Goal: Task Accomplishment & Management: Manage account settings

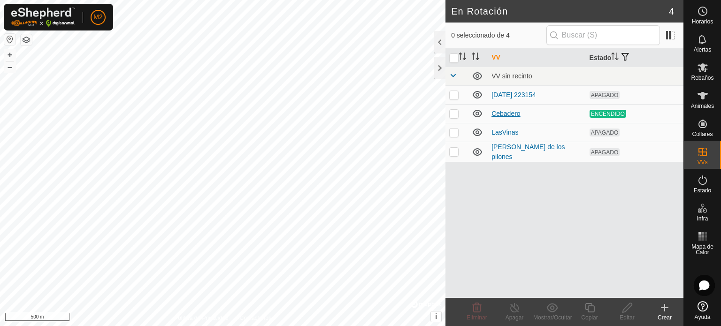
click at [513, 113] on link "Cebadero" at bounding box center [506, 114] width 29 height 8
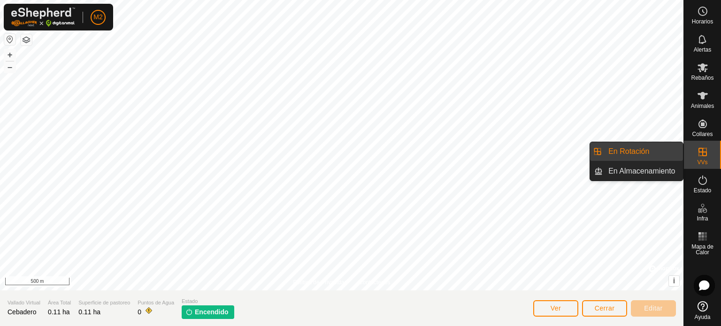
click at [648, 149] on link "En Rotación" at bounding box center [643, 151] width 80 height 19
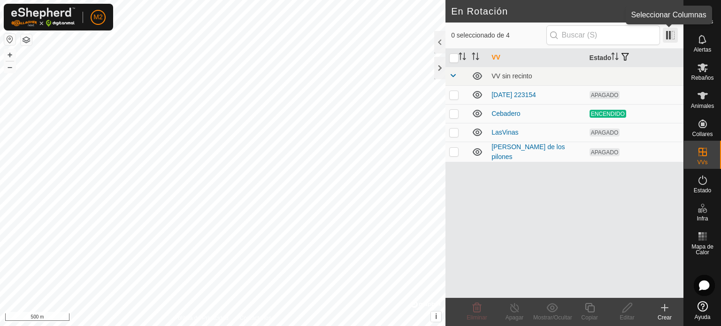
click at [667, 39] on span at bounding box center [670, 35] width 15 height 15
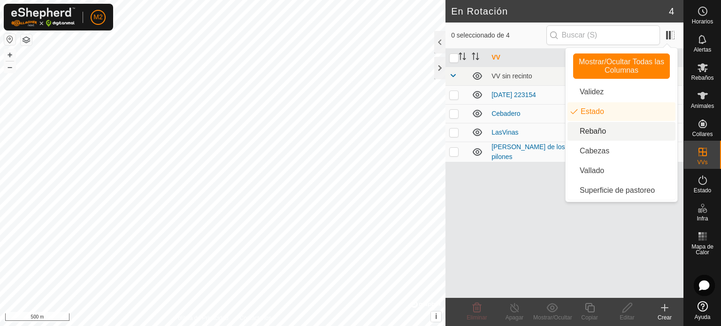
click at [595, 132] on li "Rebaño" at bounding box center [622, 131] width 108 height 19
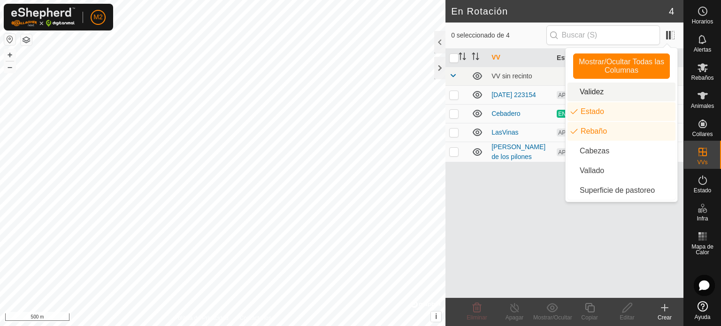
click at [597, 87] on li "Validez" at bounding box center [622, 92] width 108 height 19
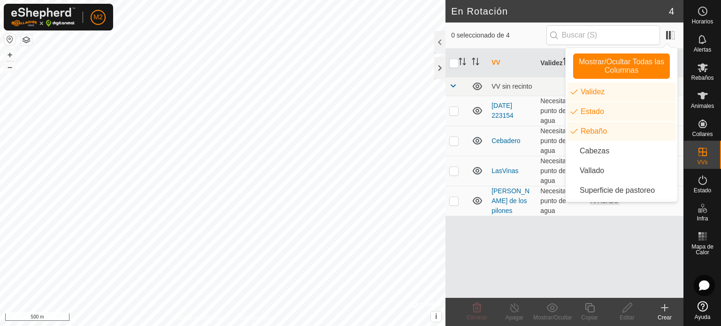
click at [489, 254] on div "VV Validez Estado Rebaño VV sin recinto [DATE] 223154 Necesita punto de agua AP…" at bounding box center [565, 173] width 238 height 249
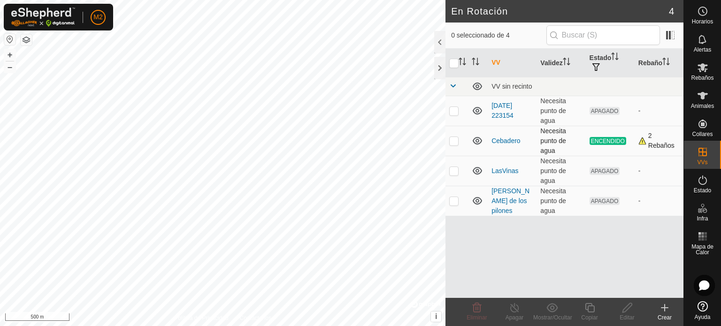
click at [641, 142] on div "2 Rebaños" at bounding box center [659, 141] width 41 height 20
click at [650, 140] on div "2 Rebaños" at bounding box center [659, 141] width 41 height 20
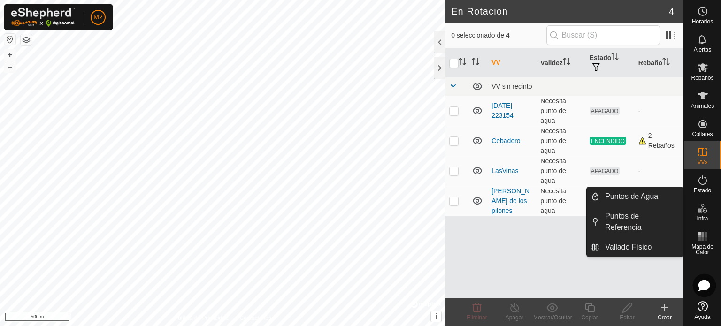
click at [710, 284] on icon at bounding box center [704, 285] width 11 height 11
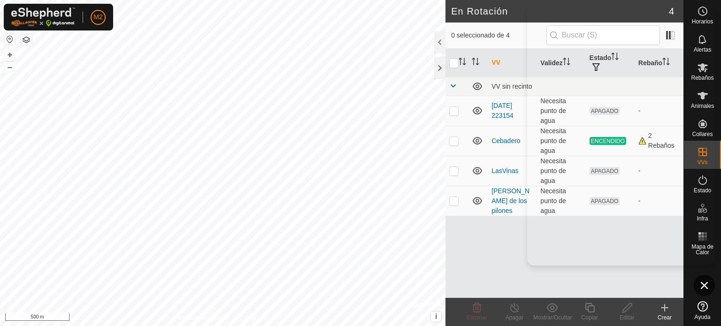
click at [609, 277] on div "VV Validez Estado Rebaño VV sin recinto [DATE] 223154 Necesita punto de agua AP…" at bounding box center [565, 173] width 238 height 249
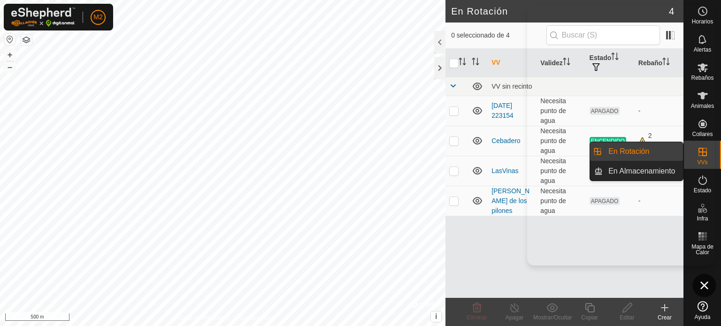
click at [0, 0] on icon at bounding box center [0, 0] width 0 height 0
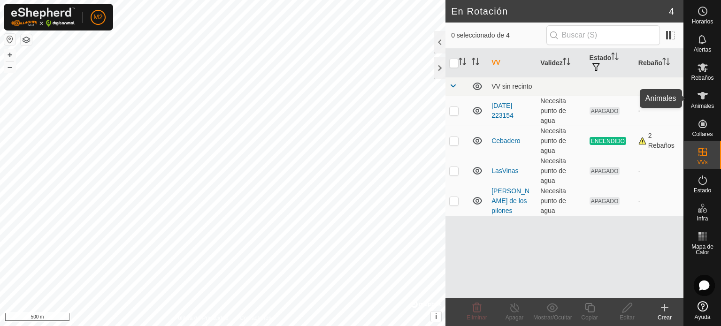
click at [702, 103] on span "Animales" at bounding box center [702, 106] width 23 height 6
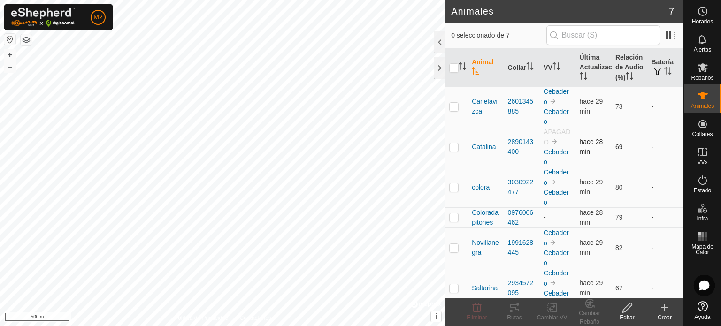
click at [481, 152] on span "Catalina" at bounding box center [484, 147] width 24 height 10
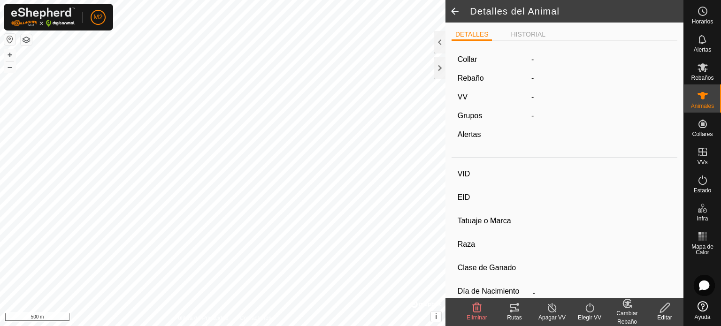
type input "Catalina"
type input "-"
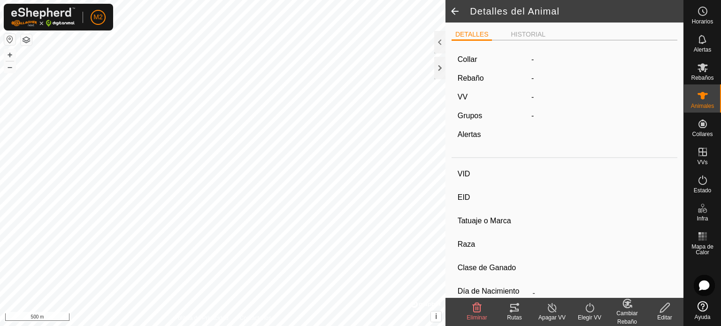
type input "0 kg"
type input "-"
click at [536, 97] on label "APAGADO Cebadero" at bounding box center [582, 97] width 100 height 8
click at [603, 98] on link "Cebadero" at bounding box center [614, 97] width 33 height 8
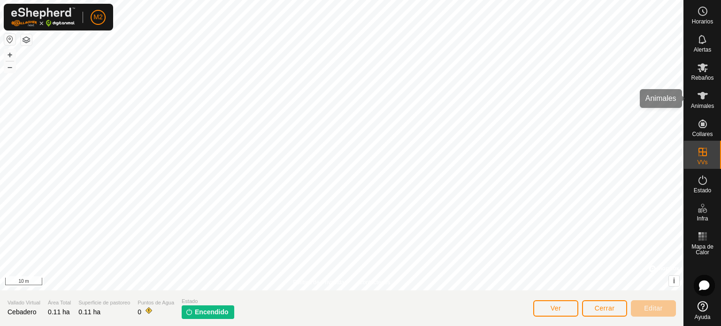
click at [702, 105] on span "Animales" at bounding box center [702, 106] width 23 height 6
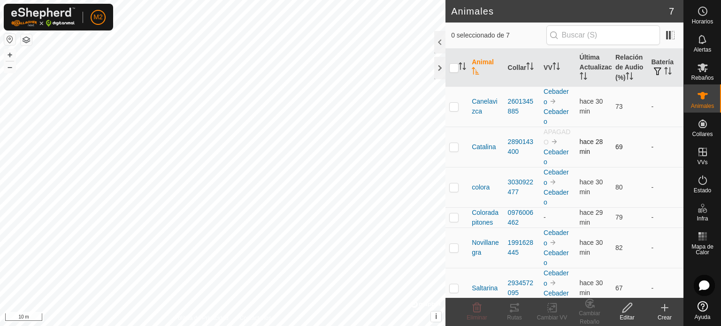
click at [551, 146] on img at bounding box center [555, 142] width 8 height 8
click at [456, 151] on p-checkbox at bounding box center [453, 147] width 9 height 8
click at [550, 308] on icon at bounding box center [553, 307] width 12 height 11
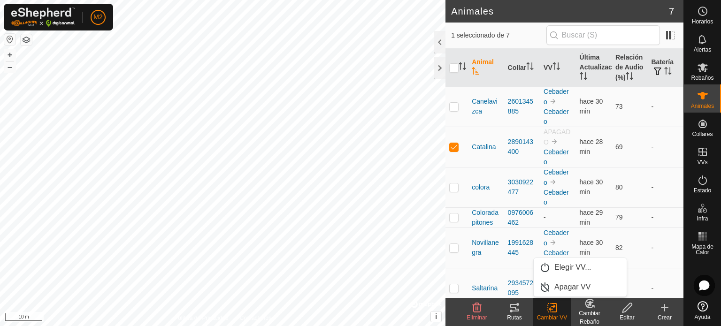
click at [549, 320] on div "Cambiar VV" at bounding box center [552, 318] width 38 height 8
click at [556, 319] on div "Cambiar VV" at bounding box center [552, 318] width 38 height 8
click at [554, 317] on div "Cambiar VV" at bounding box center [552, 318] width 38 height 8
drag, startPoint x: 554, startPoint y: 317, endPoint x: 560, endPoint y: 306, distance: 12.6
click at [560, 306] on div "Cambiar VV" at bounding box center [552, 312] width 38 height 28
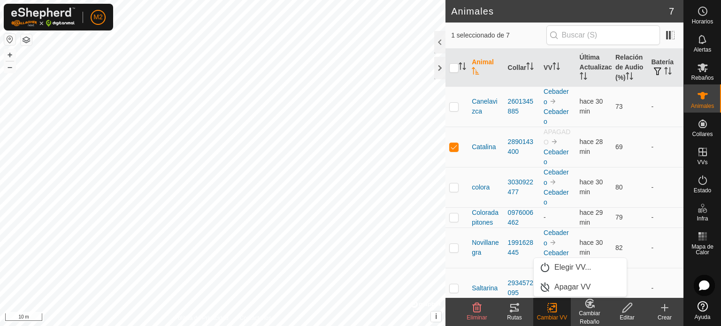
click at [588, 302] on icon at bounding box center [590, 303] width 12 height 11
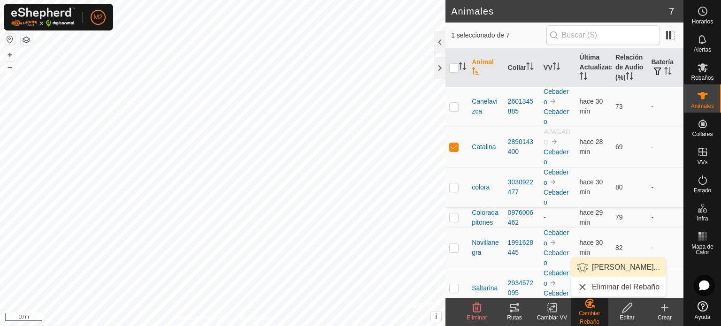
click at [604, 269] on link "[PERSON_NAME]..." at bounding box center [618, 267] width 94 height 19
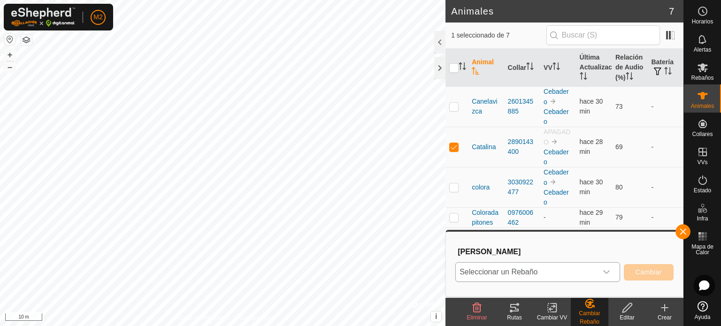
click at [598, 269] on div "dropdown trigger" at bounding box center [606, 272] width 19 height 19
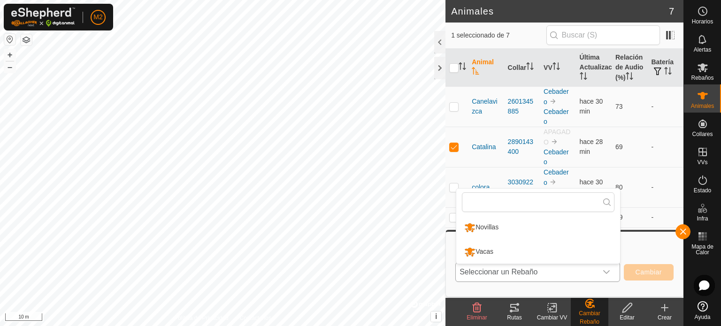
click at [526, 227] on li "Novillas" at bounding box center [538, 227] width 164 height 23
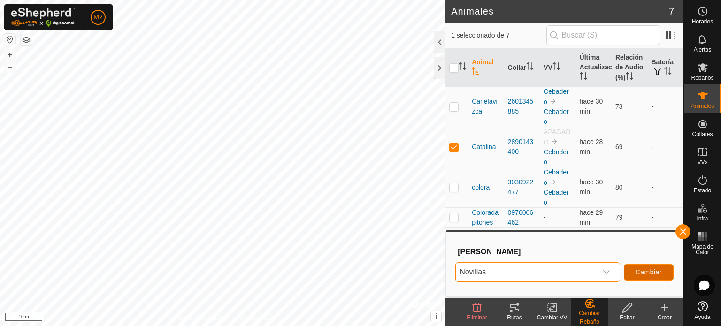
click at [649, 275] on span "Cambiar" at bounding box center [649, 273] width 26 height 8
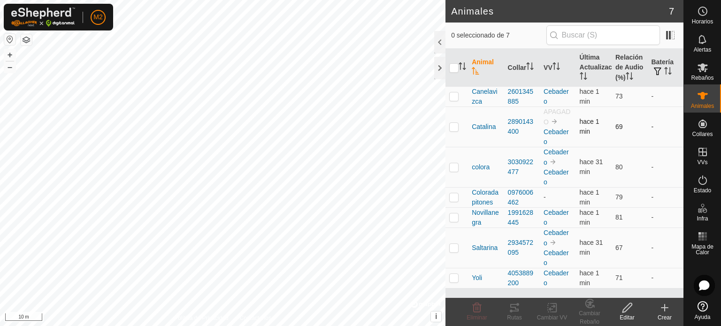
click at [447, 124] on td at bounding box center [457, 127] width 23 height 40
checkbox input "true"
click at [560, 308] on change-vp-svg-icon at bounding box center [552, 307] width 38 height 11
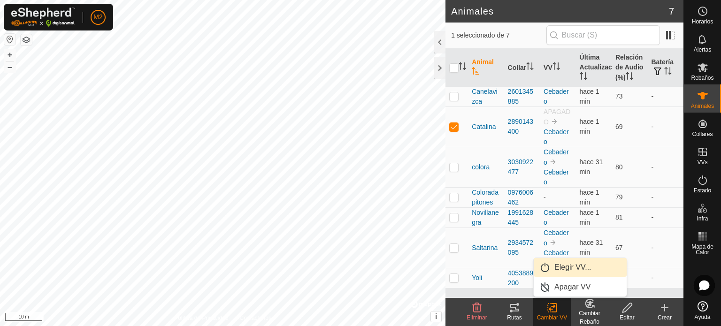
click at [577, 268] on link "Elegir VV..." at bounding box center [580, 267] width 93 height 19
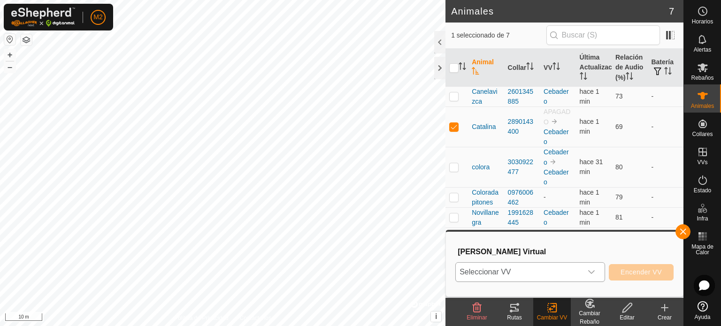
click at [592, 271] on icon "dropdown trigger" at bounding box center [592, 273] width 8 height 8
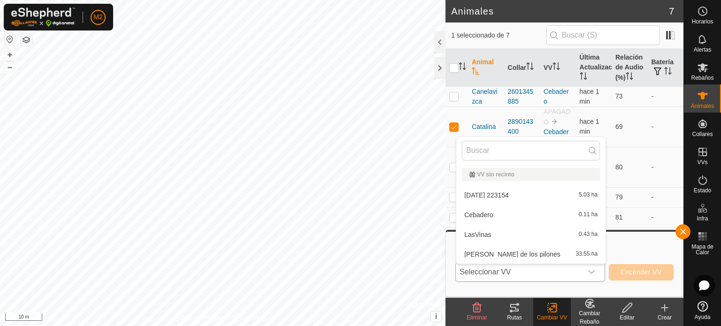
click at [490, 215] on li "Cebadero 0.11 ha" at bounding box center [530, 215] width 149 height 19
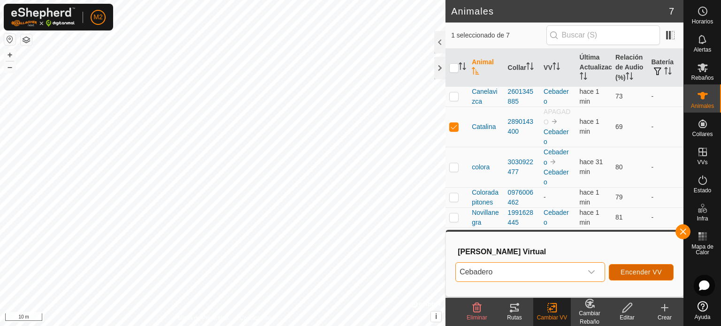
click at [650, 272] on span "Encender VV" at bounding box center [641, 273] width 41 height 8
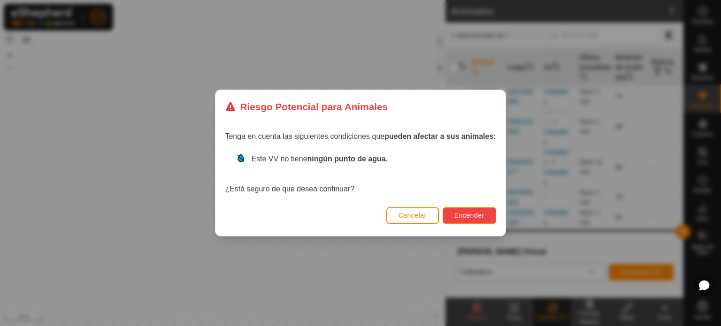
click at [474, 212] on span "Encender" at bounding box center [469, 216] width 30 height 8
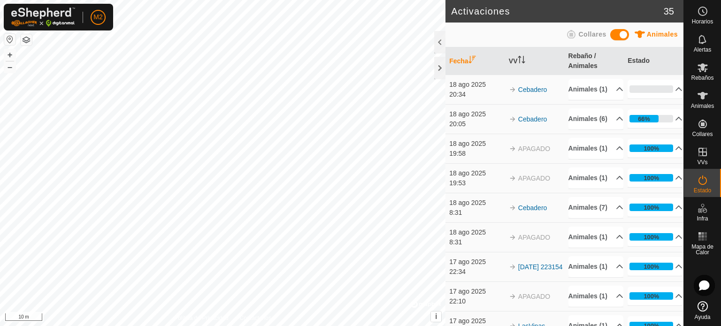
click at [585, 43] on div "Collares" at bounding box center [585, 36] width 42 height 15
click at [569, 35] on icon at bounding box center [571, 34] width 11 height 11
click at [602, 130] on p-accordion-header "Collares (6)" at bounding box center [596, 118] width 55 height 21
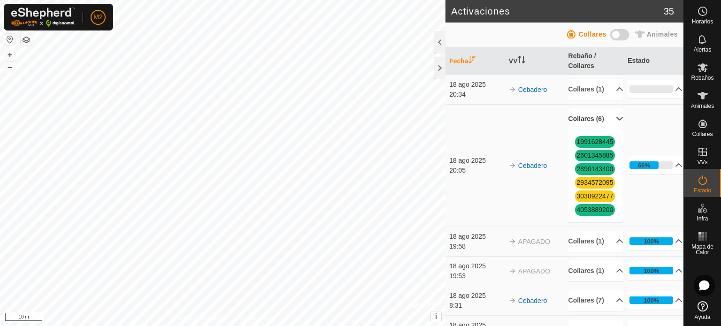
click at [602, 130] on p-accordion-header "Collares (6)" at bounding box center [596, 118] width 55 height 21
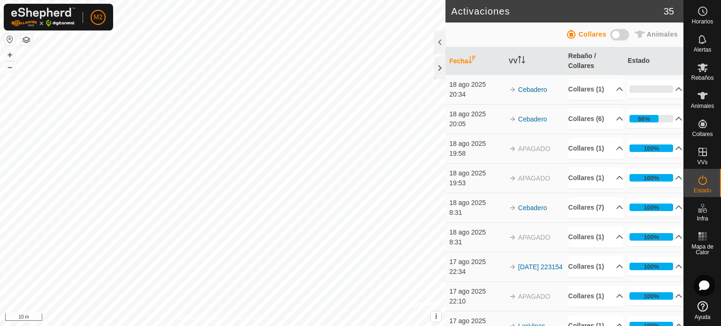
click at [645, 37] on icon at bounding box center [639, 34] width 11 height 11
click at [610, 93] on p-accordion-header "Animales (1)" at bounding box center [596, 89] width 55 height 21
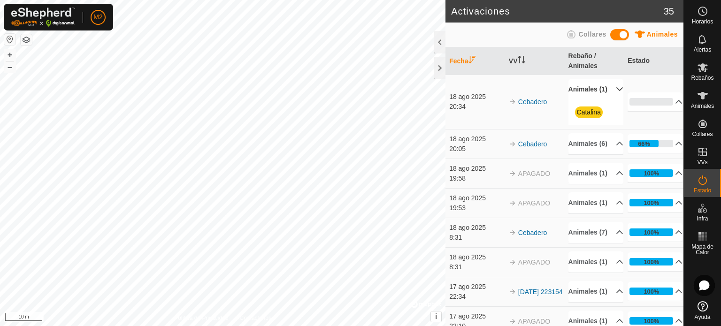
click at [607, 90] on p-accordion-header "Animales (1)" at bounding box center [596, 89] width 55 height 21
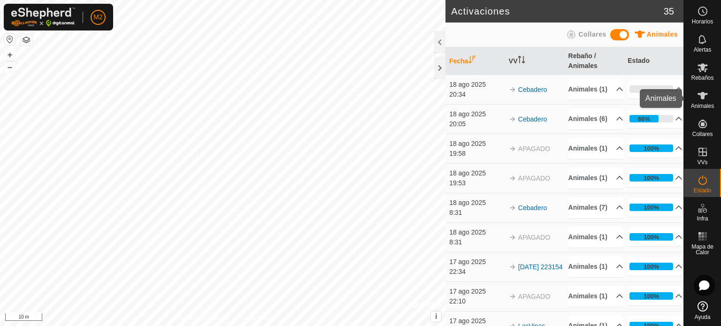
click at [699, 92] on icon at bounding box center [702, 95] width 11 height 11
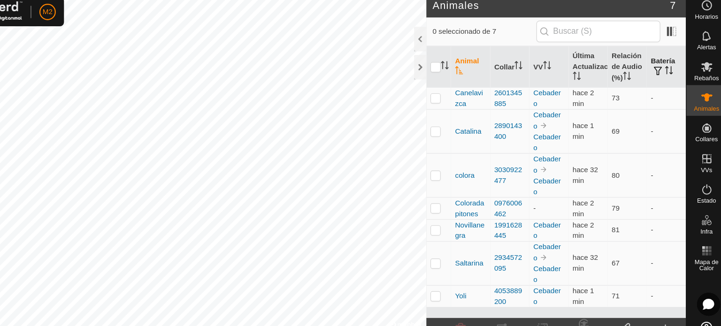
click at [671, 63] on th "Batería" at bounding box center [665, 68] width 36 height 38
